Goal: Information Seeking & Learning: Compare options

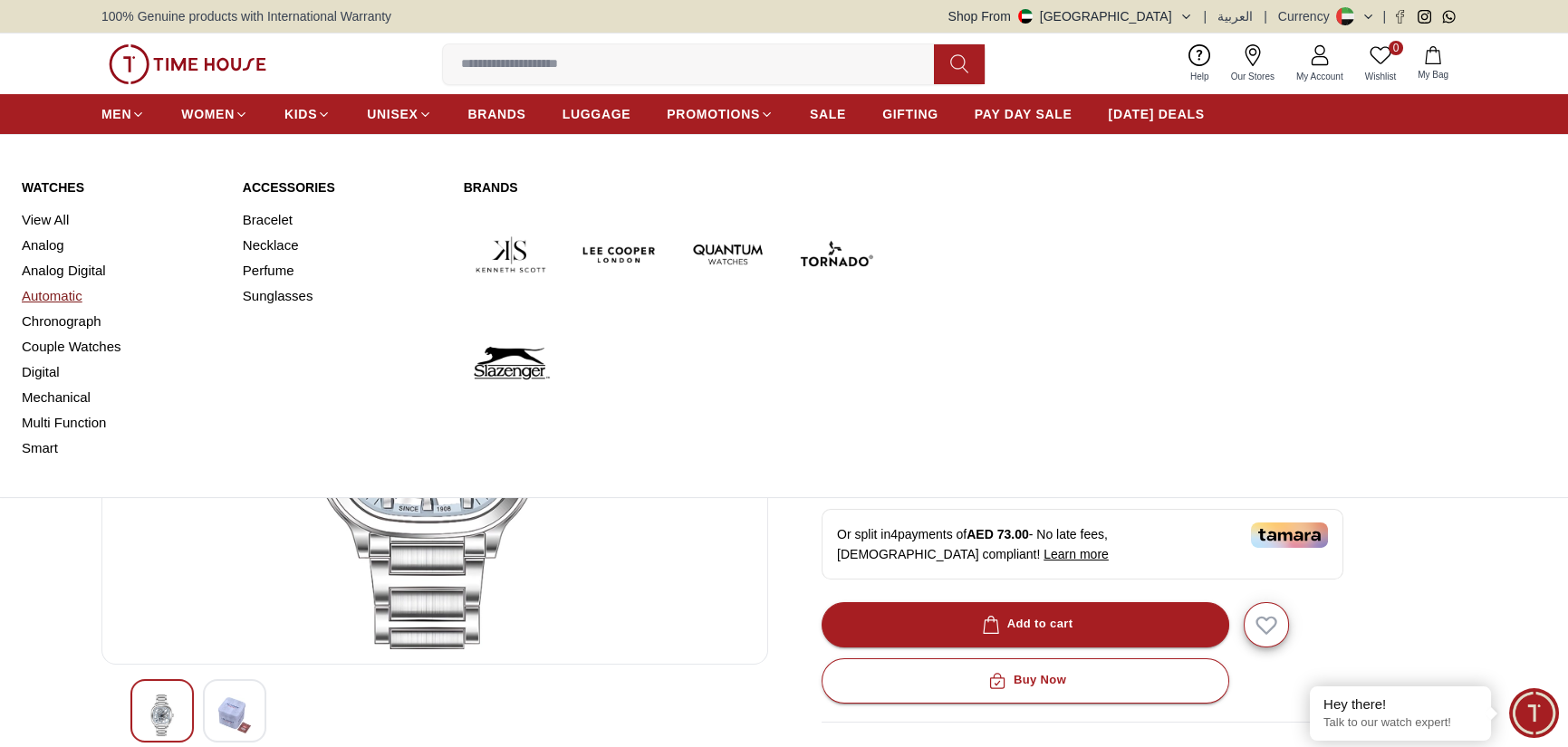
click at [55, 296] on link "Automatic" at bounding box center [122, 296] width 199 height 25
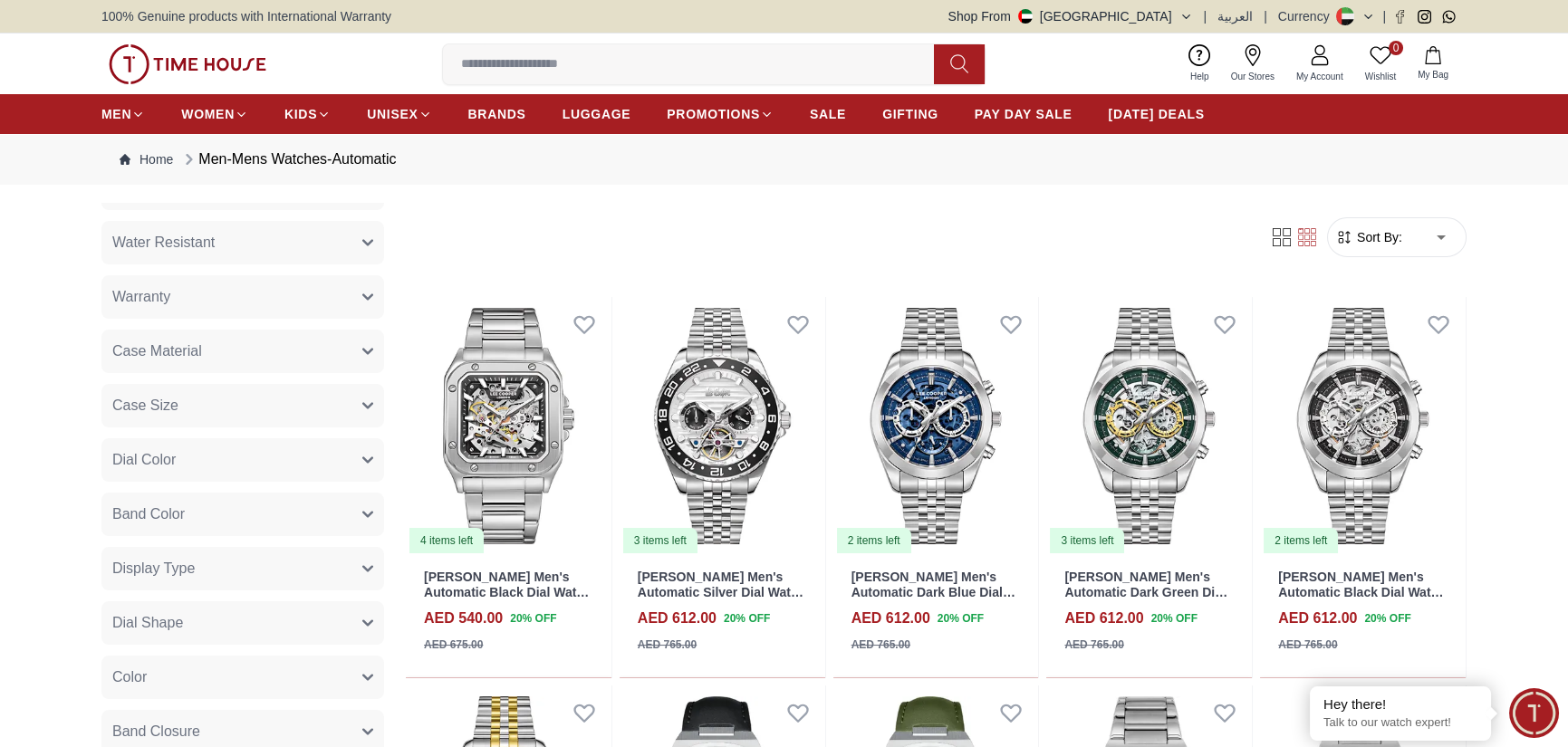
scroll to position [544, 0]
click at [364, 351] on icon "button" at bounding box center [368, 350] width 9 height 5
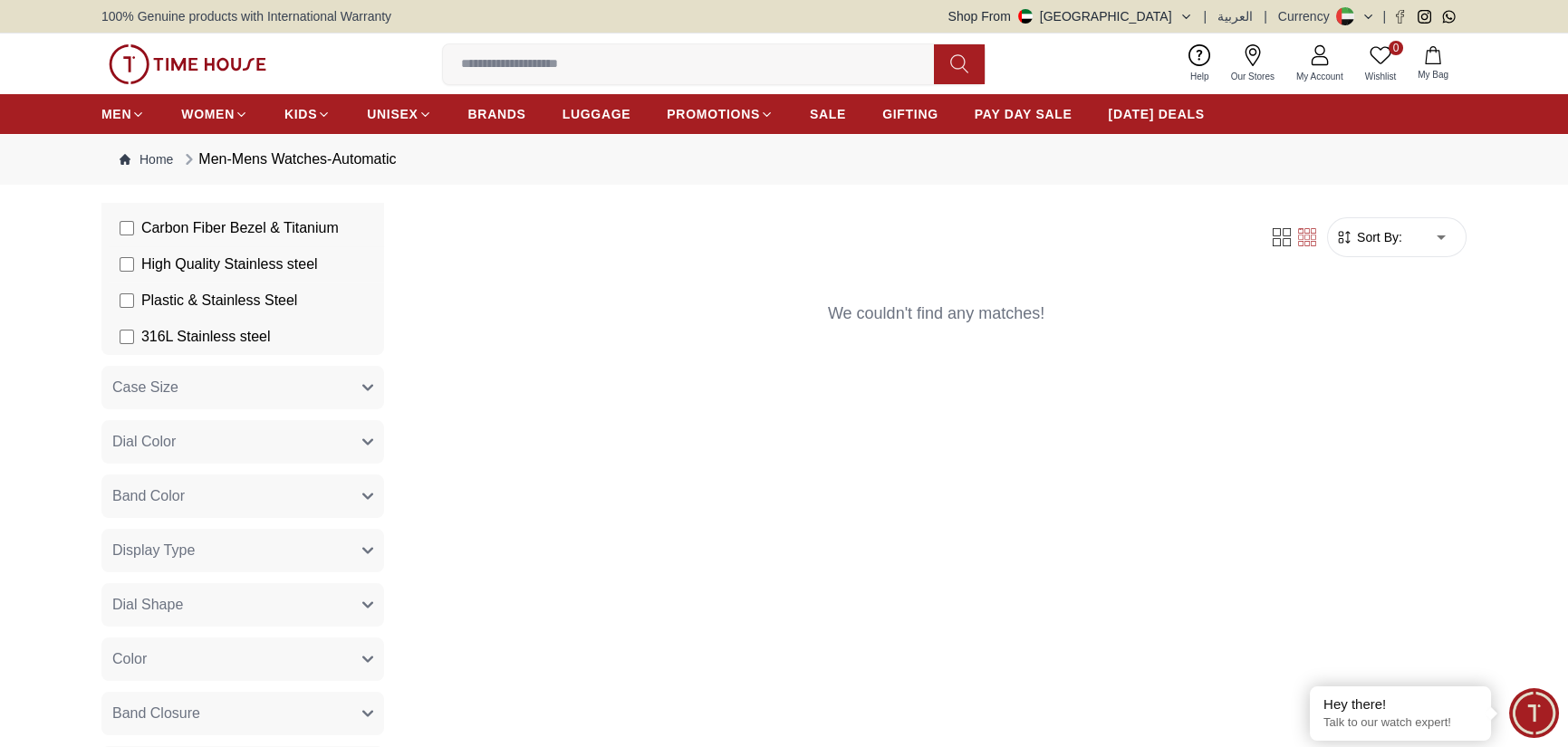
scroll to position [1295, 0]
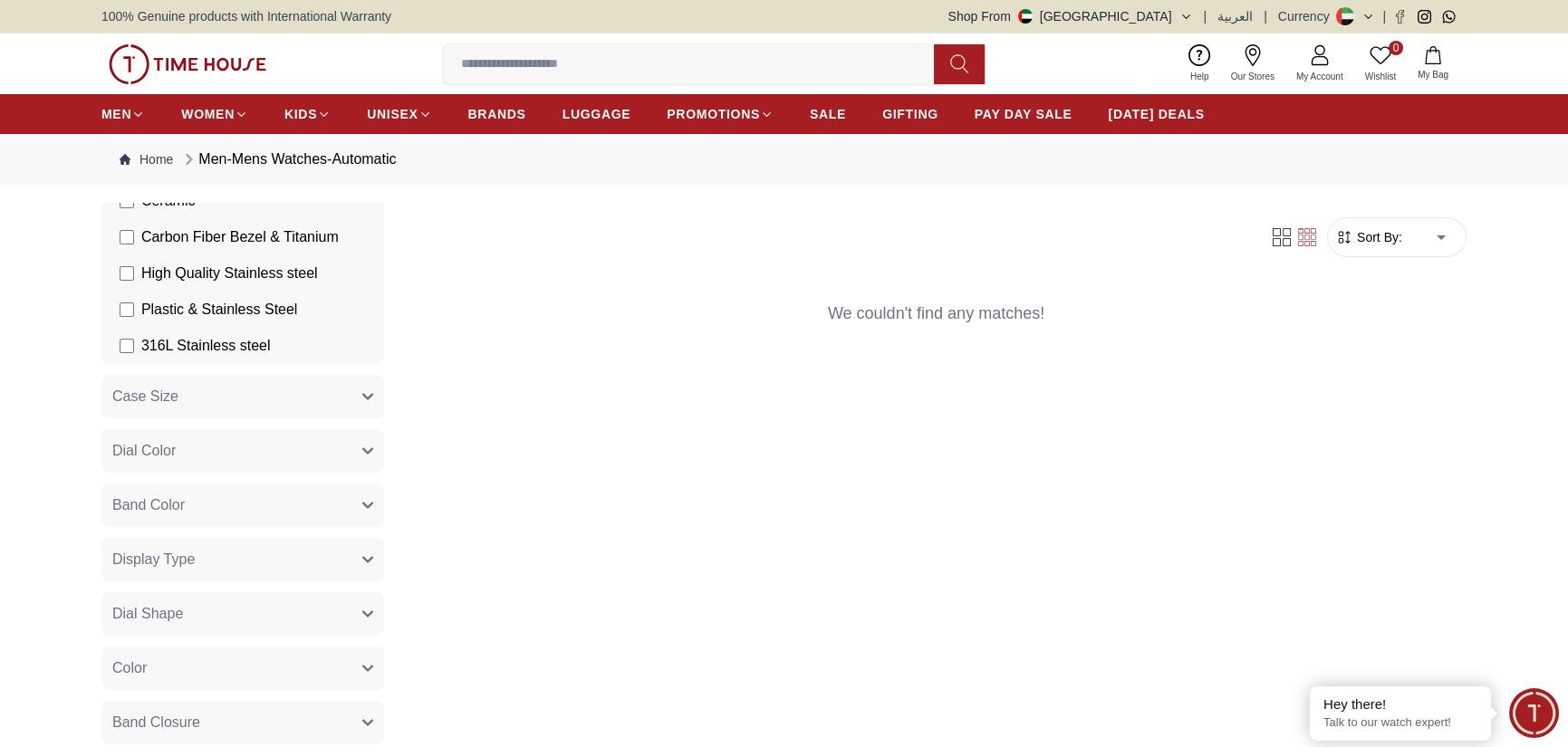
click at [353, 459] on button "Dial Color" at bounding box center [243, 451] width 283 height 44
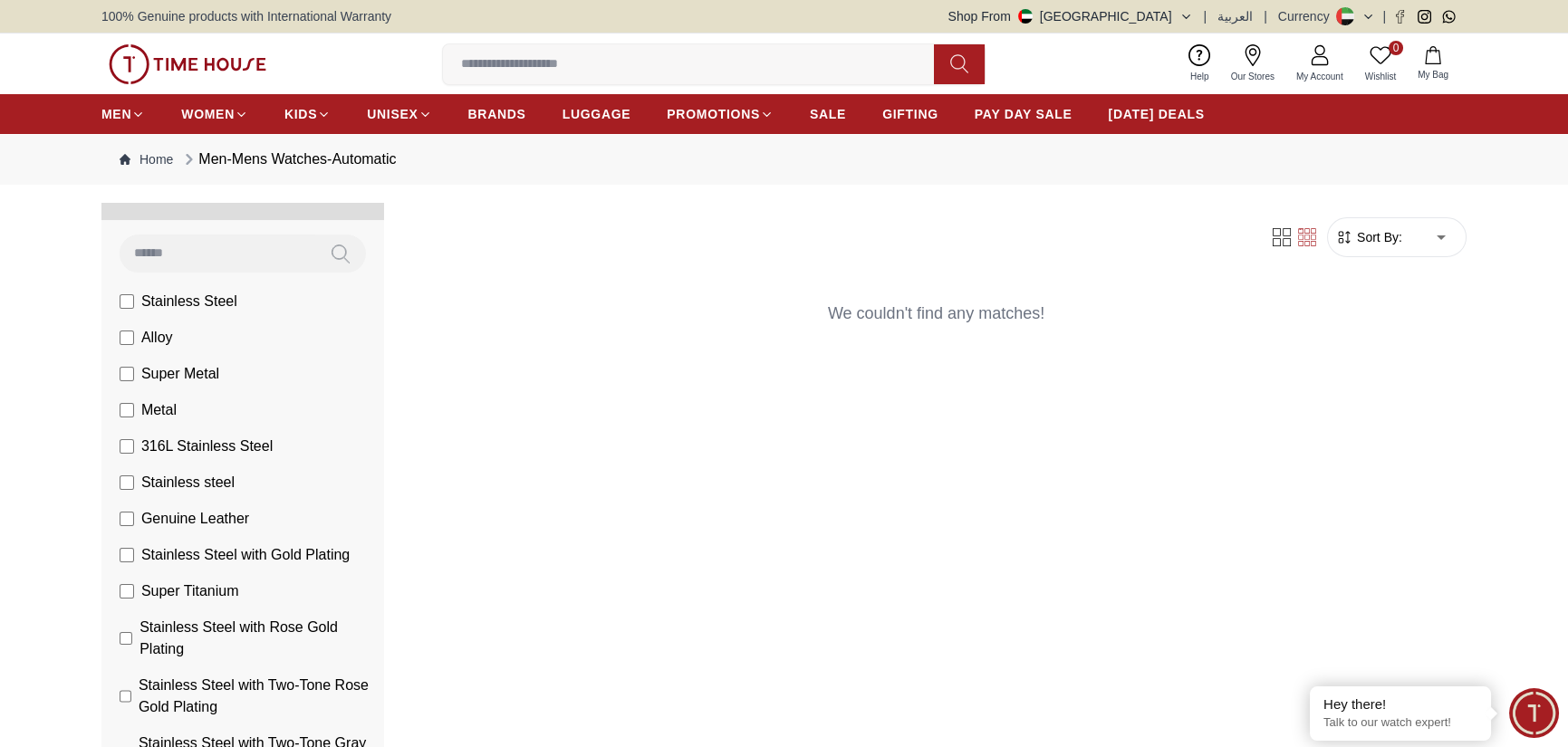
scroll to position [661, 0]
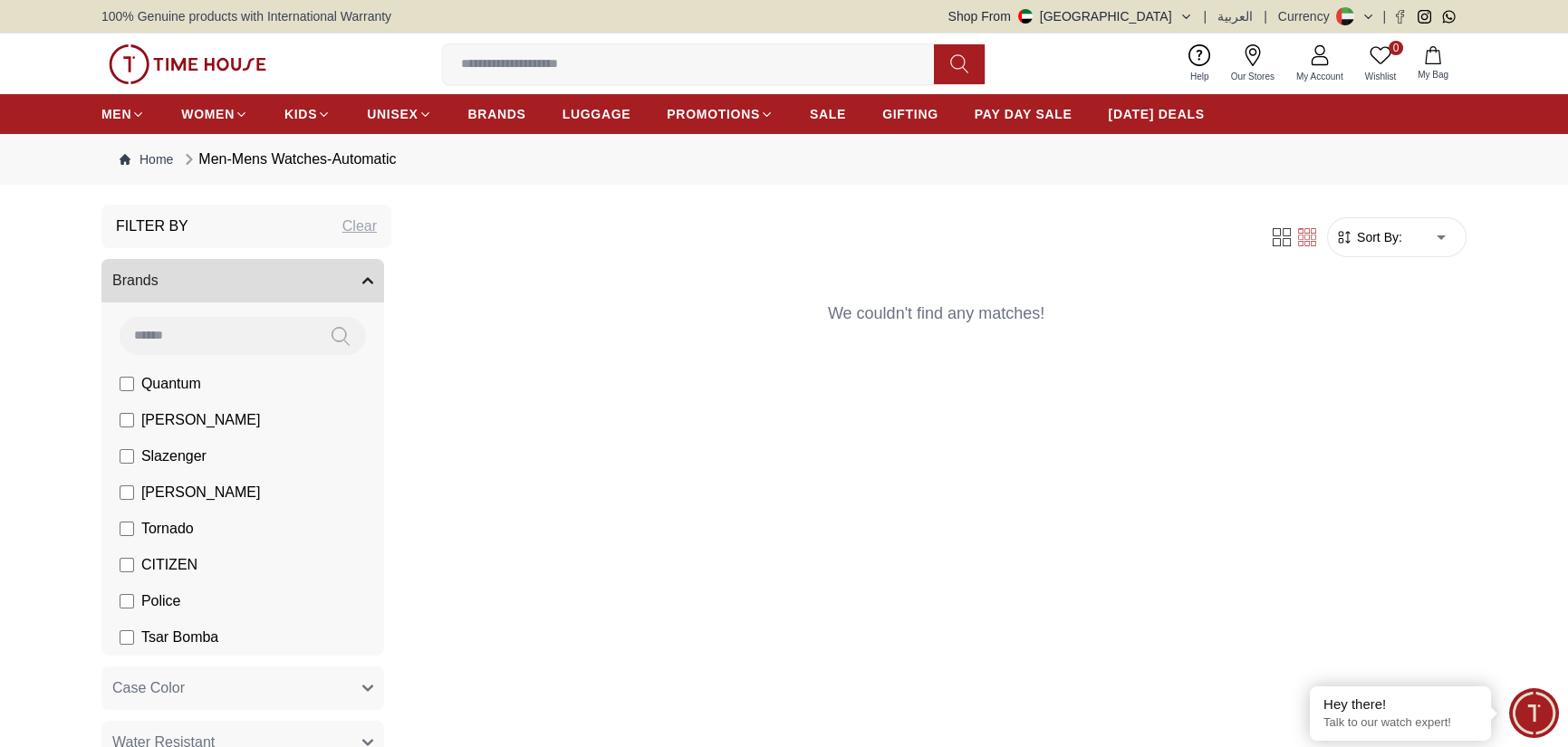
scroll to position [27, 0]
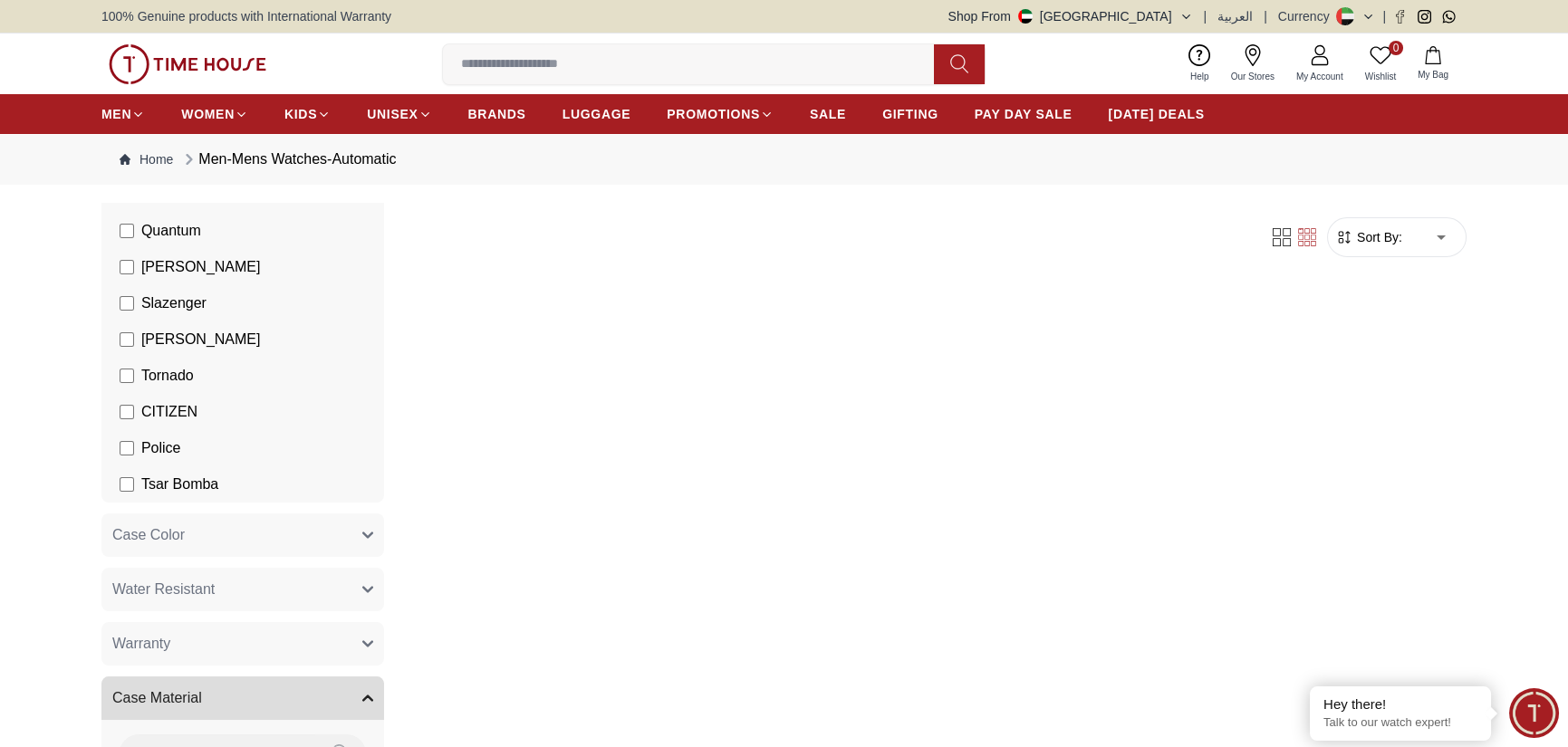
scroll to position [208, 0]
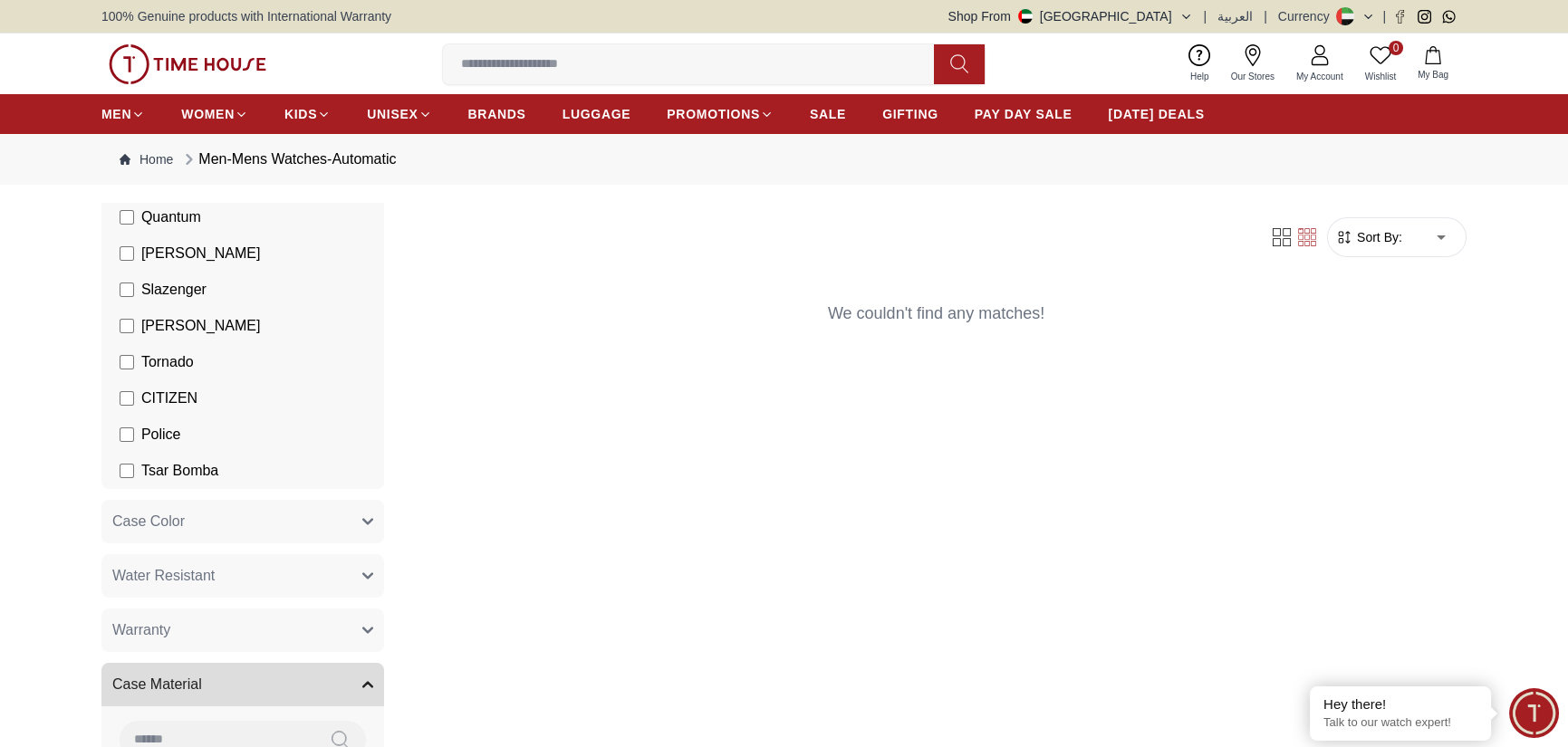
click at [134, 470] on label "Tsar Bomba" at bounding box center [168, 471] width 99 height 22
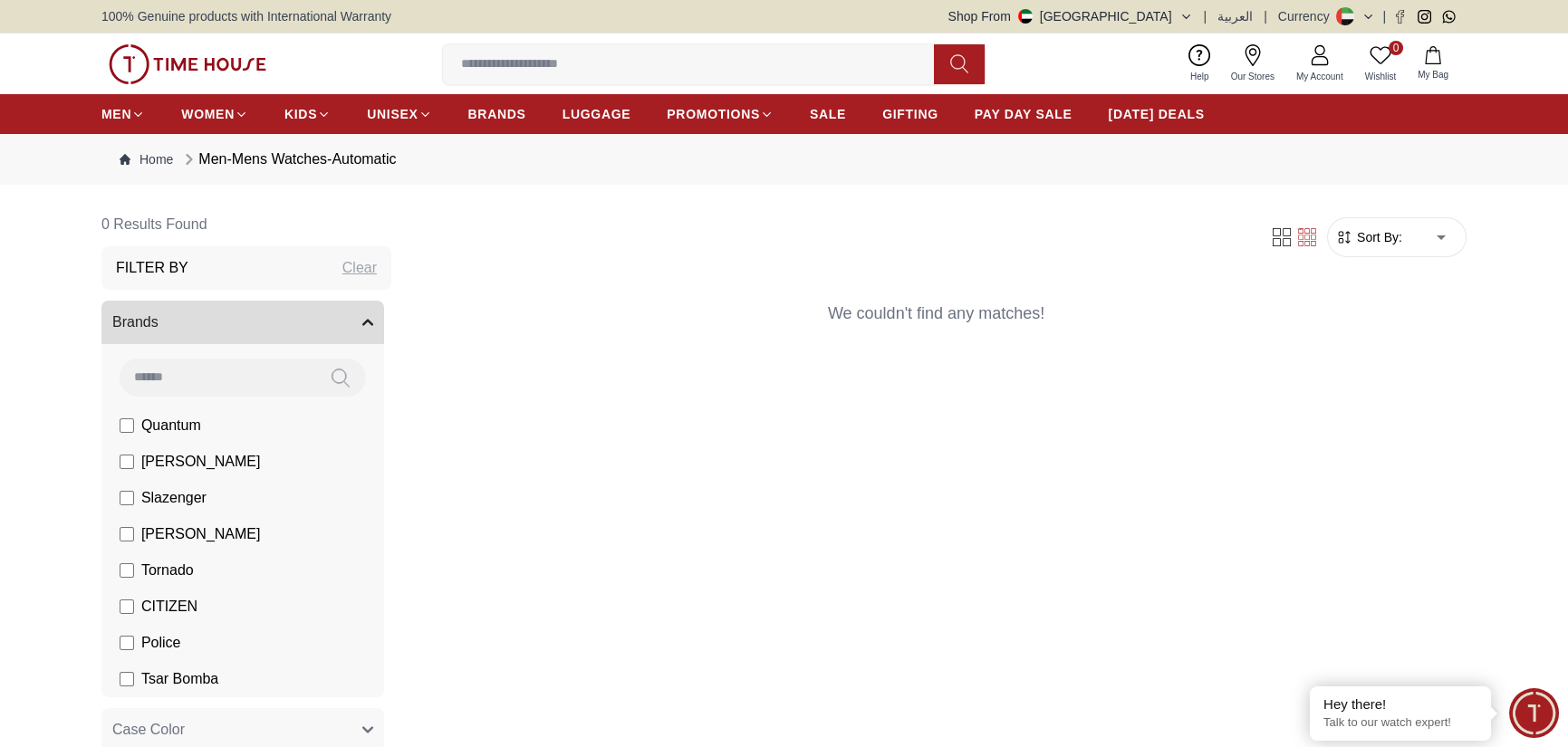
click at [343, 269] on div "Clear" at bounding box center [360, 268] width 35 height 22
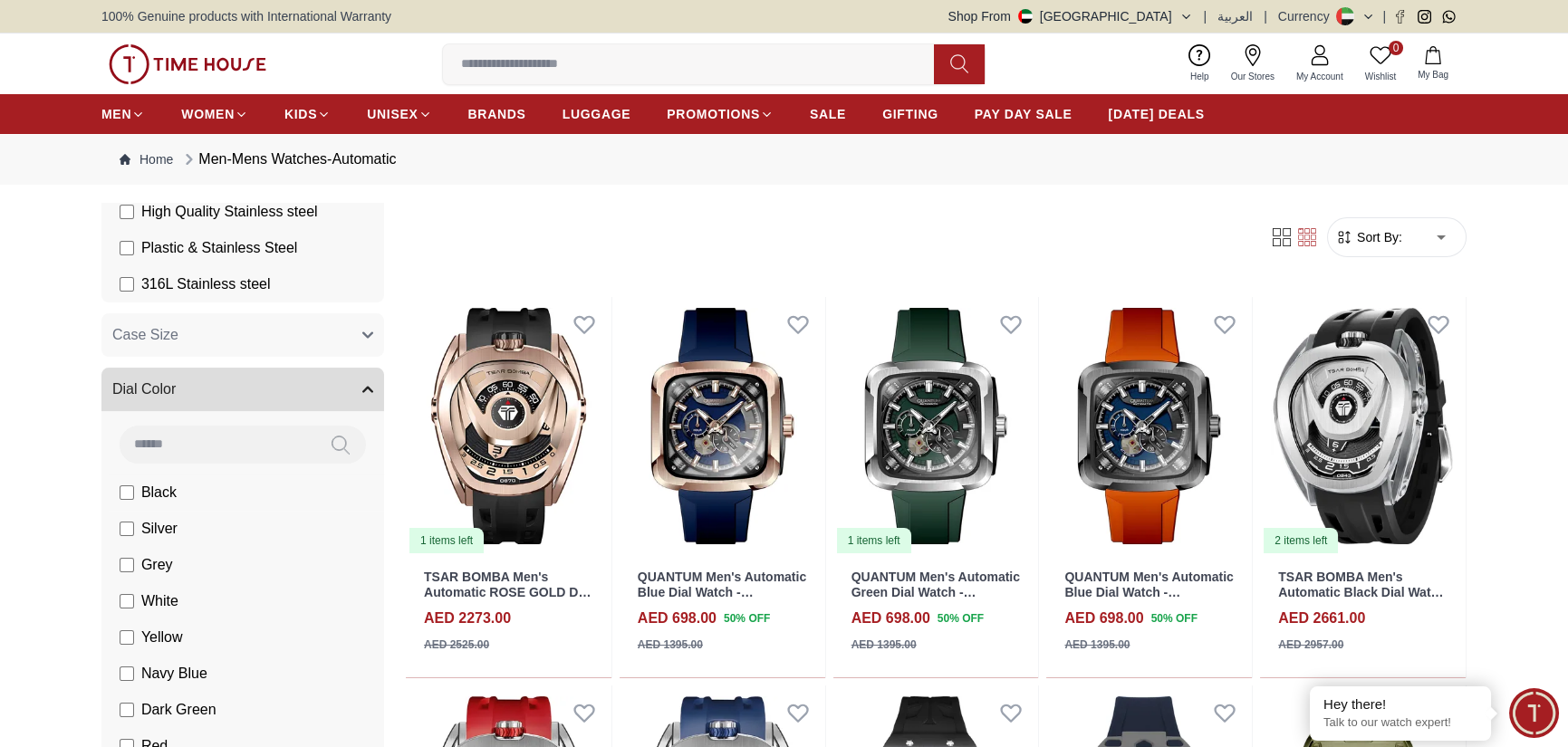
scroll to position [1359, 0]
